Goal: Task Accomplishment & Management: Manage account settings

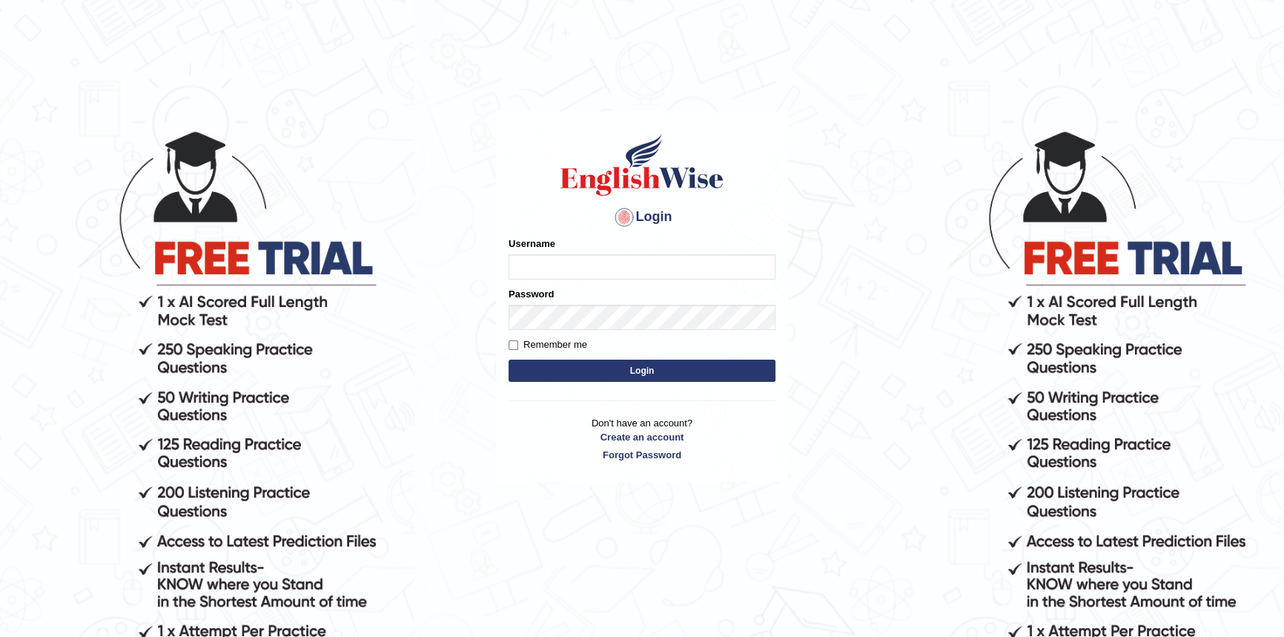
click at [677, 264] on input "Username" at bounding box center [642, 266] width 267 height 25
type input "m"
type input "M"
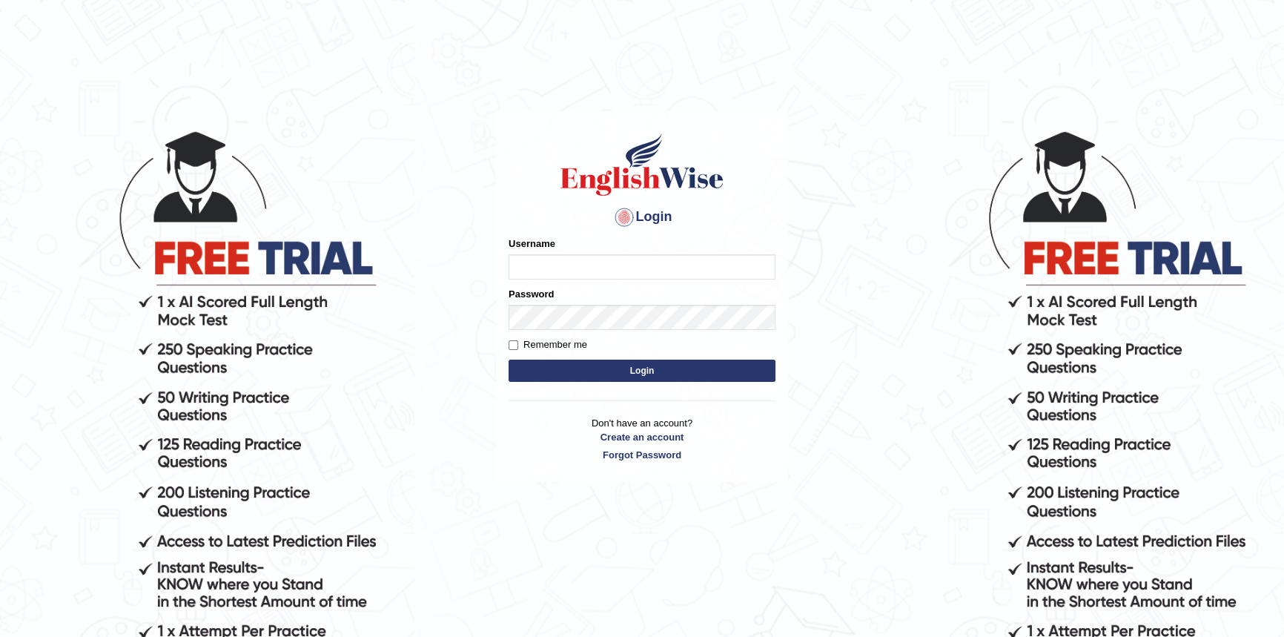
type input "m"
click at [608, 265] on input "Mahdi5749" at bounding box center [642, 266] width 267 height 25
type input "Mahdi5749"
click at [588, 373] on button "Login" at bounding box center [642, 371] width 267 height 22
